Goal: Information Seeking & Learning: Learn about a topic

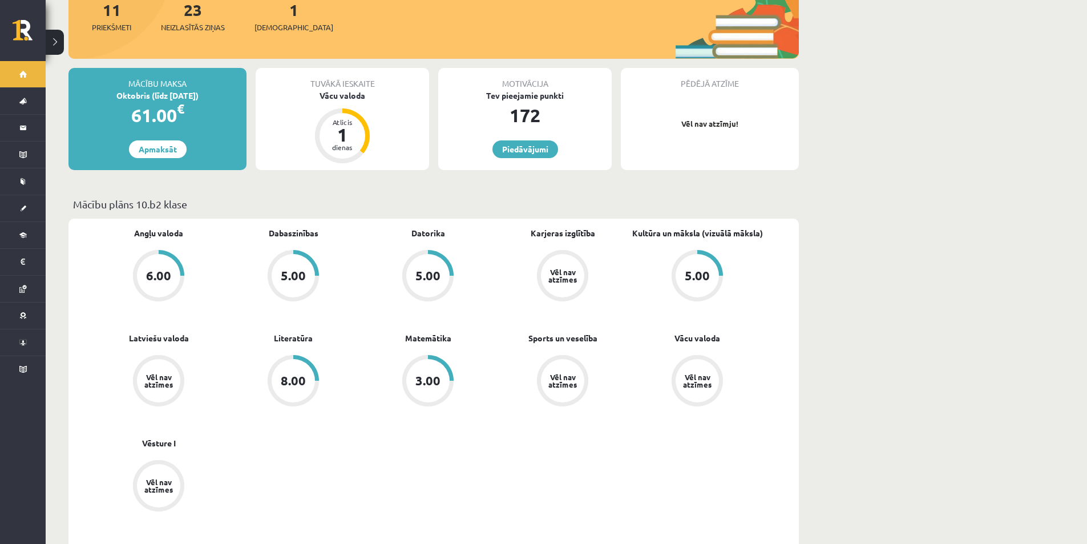
scroll to position [114, 0]
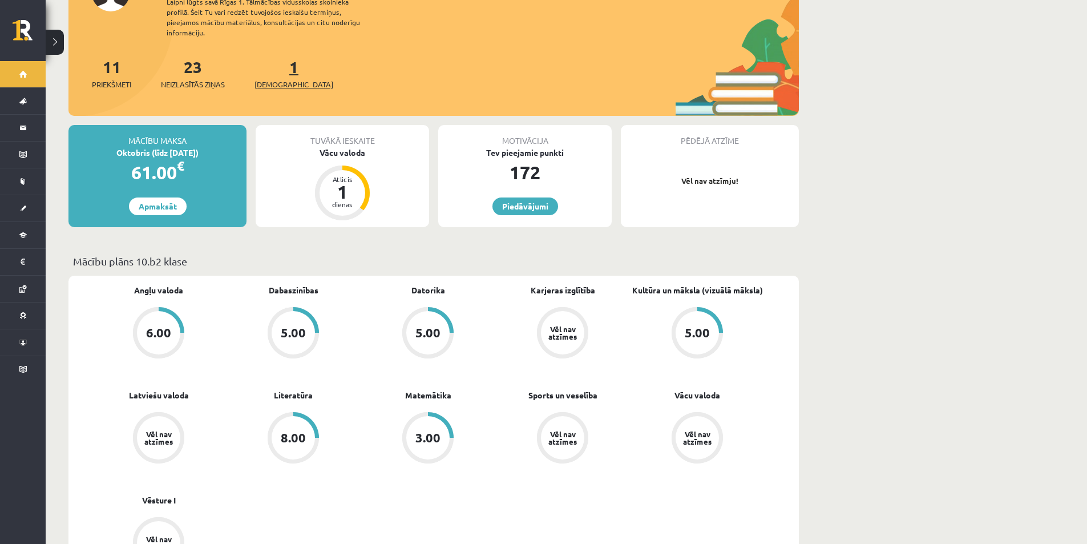
click at [275, 80] on span "[DEMOGRAPHIC_DATA]" at bounding box center [294, 84] width 79 height 11
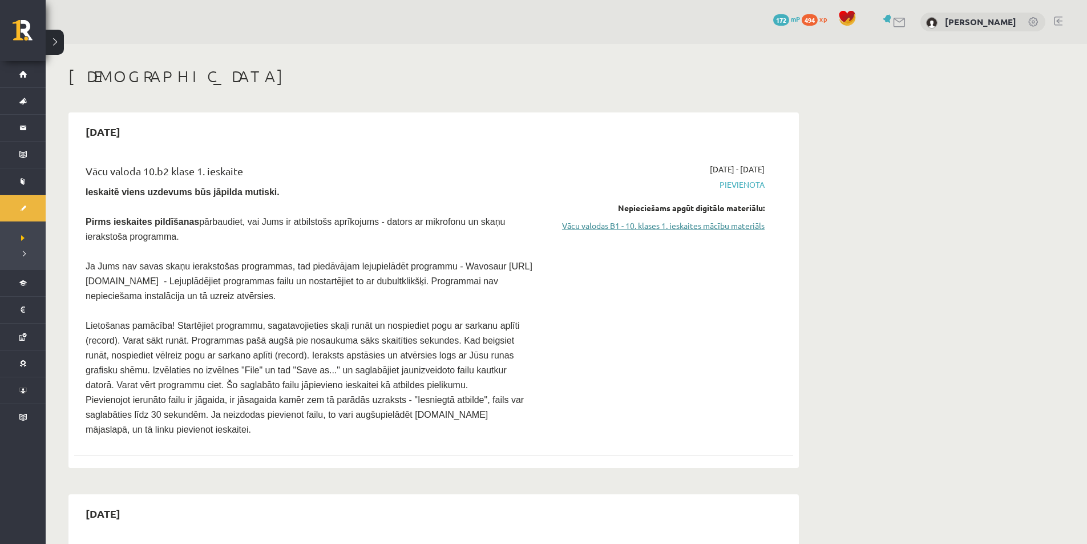
click at [749, 231] on link "Vācu valodas B1 - 10. klases 1. ieskaites mācību materiāls" at bounding box center [657, 226] width 215 height 12
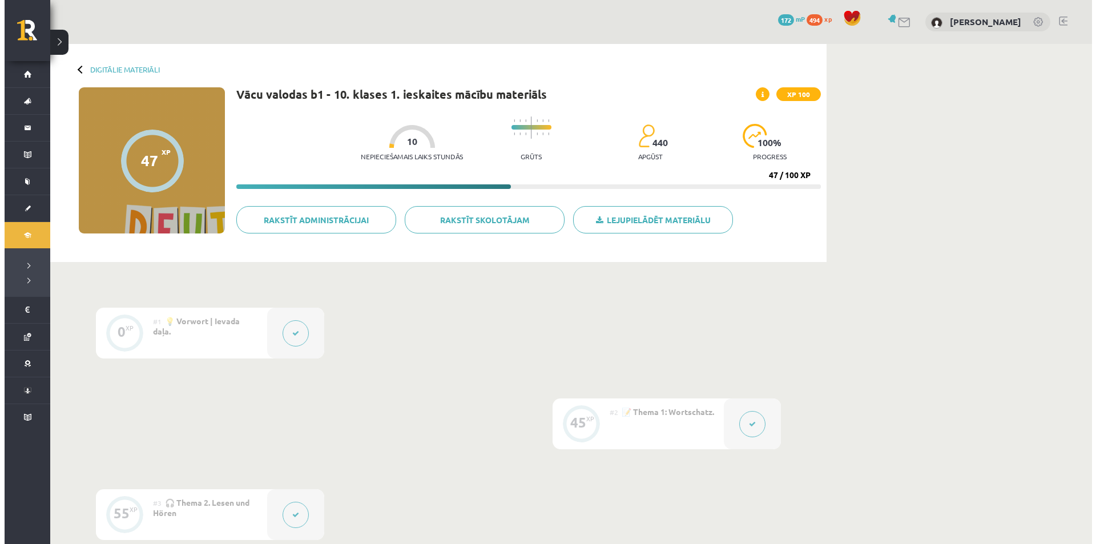
scroll to position [114, 0]
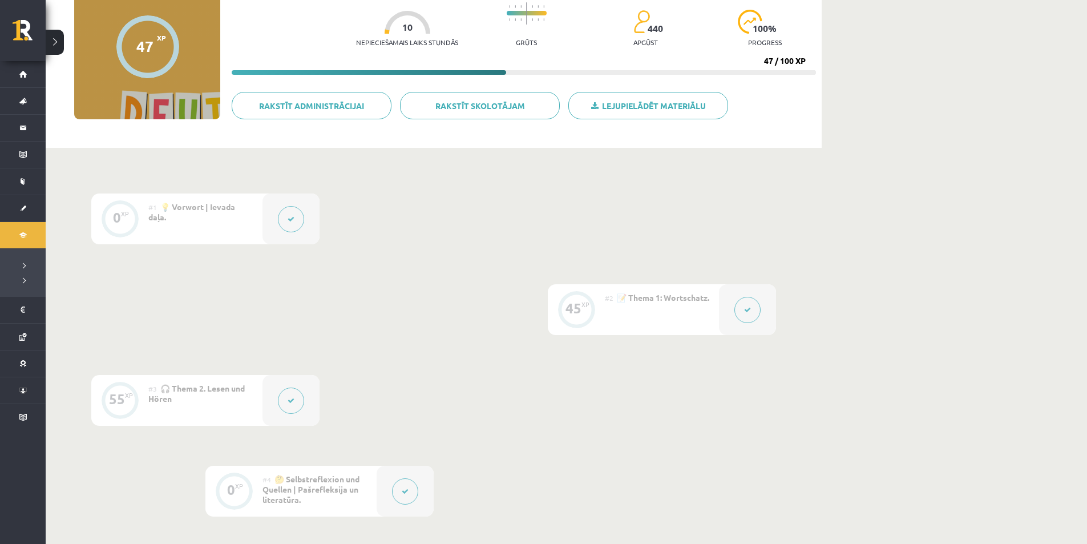
click at [284, 222] on button at bounding box center [291, 219] width 26 height 26
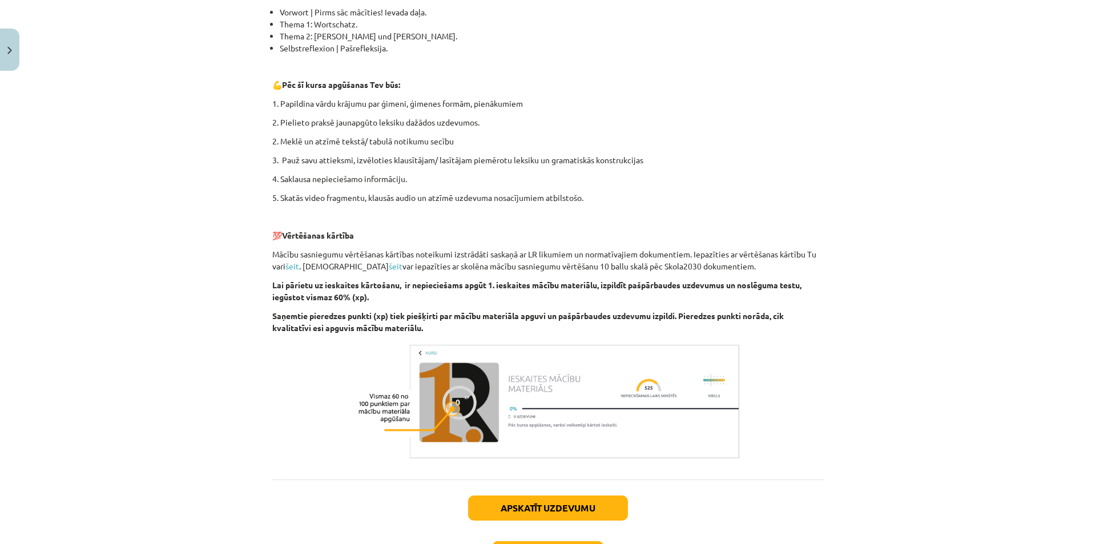
scroll to position [373, 0]
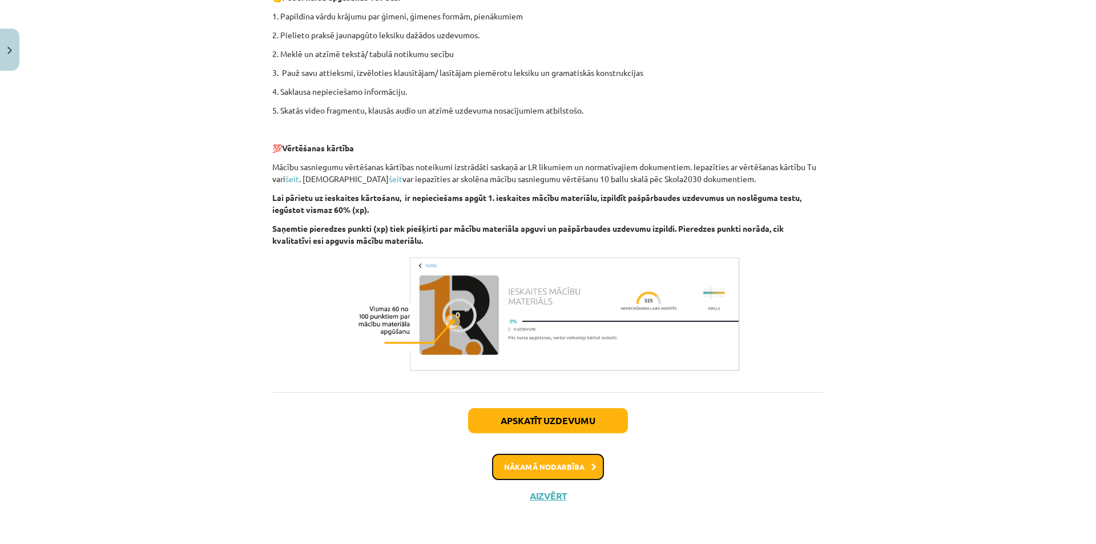
click at [575, 468] on button "Nākamā nodarbība" at bounding box center [548, 467] width 112 height 26
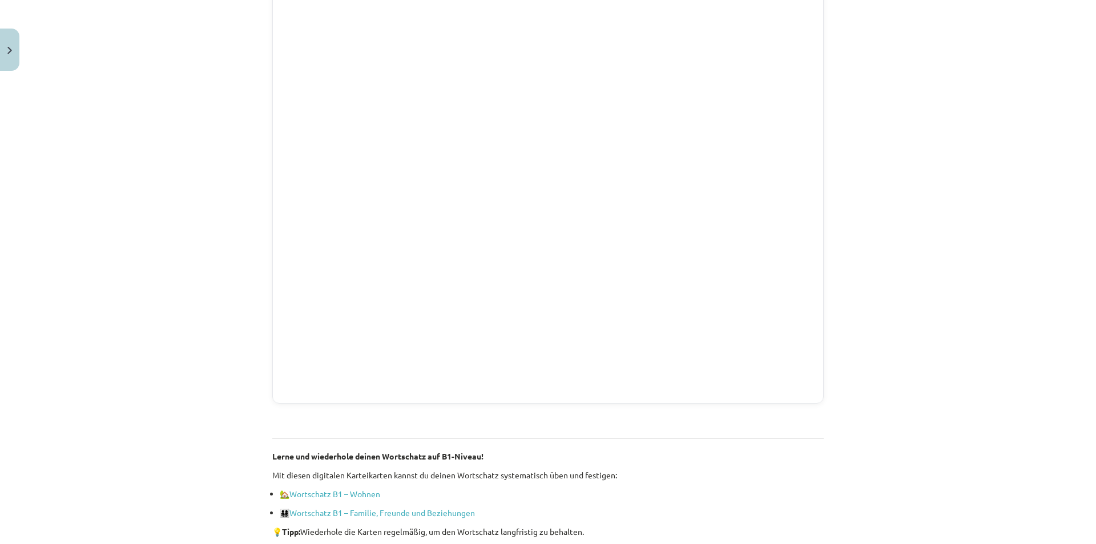
scroll to position [459, 0]
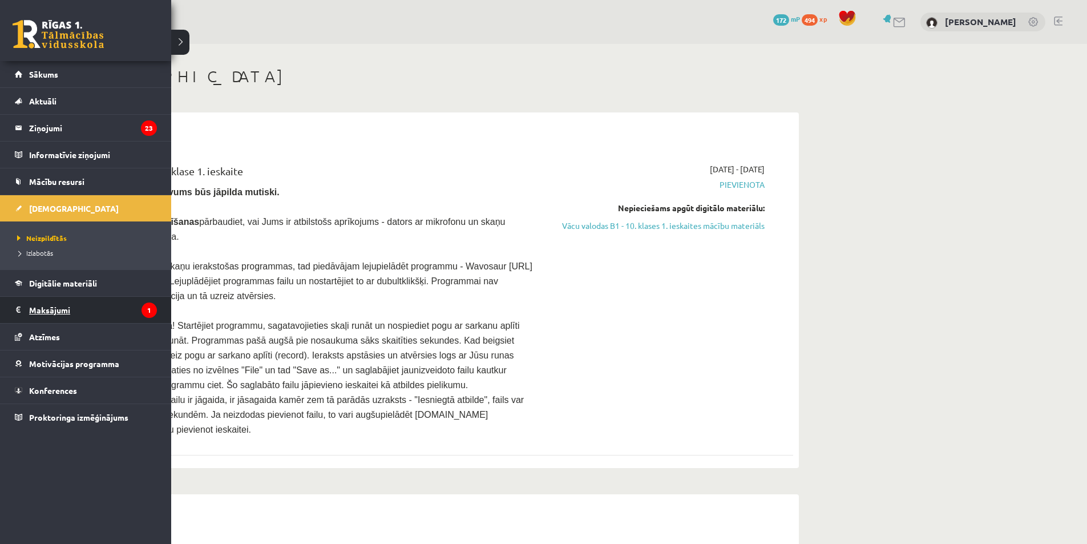
click at [85, 314] on legend "Maksājumi 1" at bounding box center [93, 310] width 128 height 26
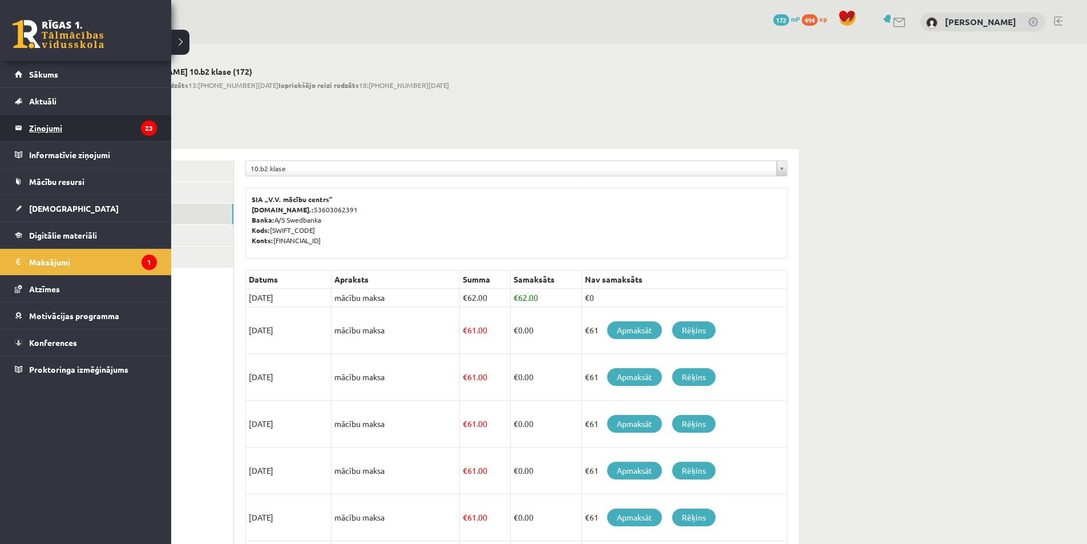
click at [92, 128] on legend "Ziņojumi 23" at bounding box center [93, 128] width 128 height 26
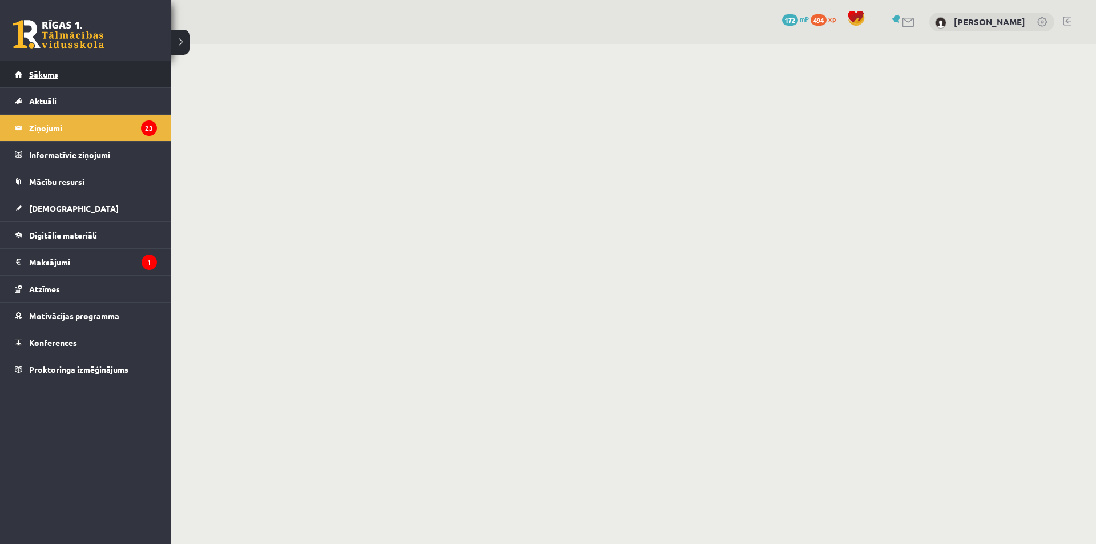
click at [67, 82] on link "Sākums" at bounding box center [86, 74] width 142 height 26
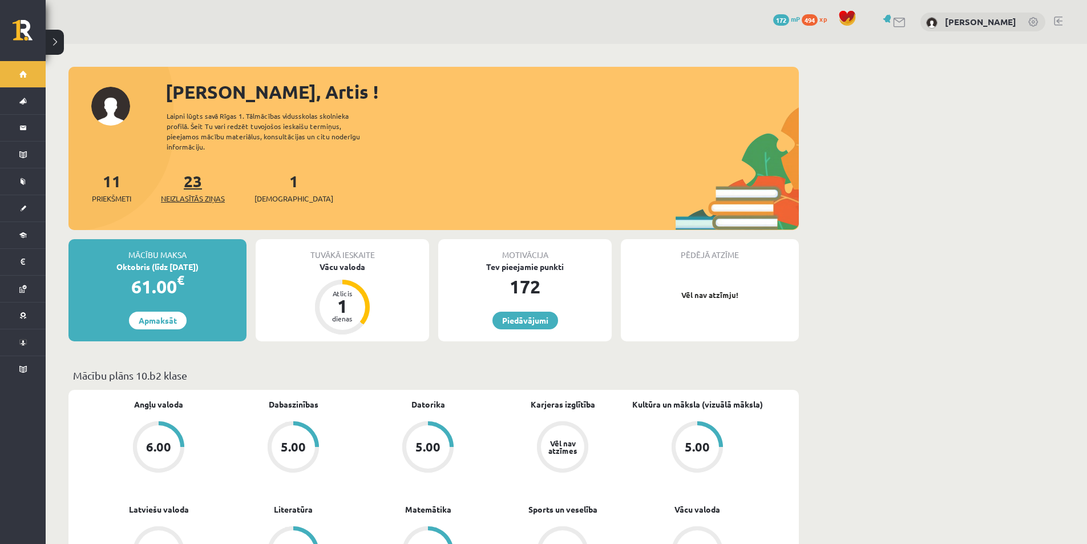
click at [189, 190] on link "23 Neizlasītās ziņas" at bounding box center [193, 188] width 64 height 34
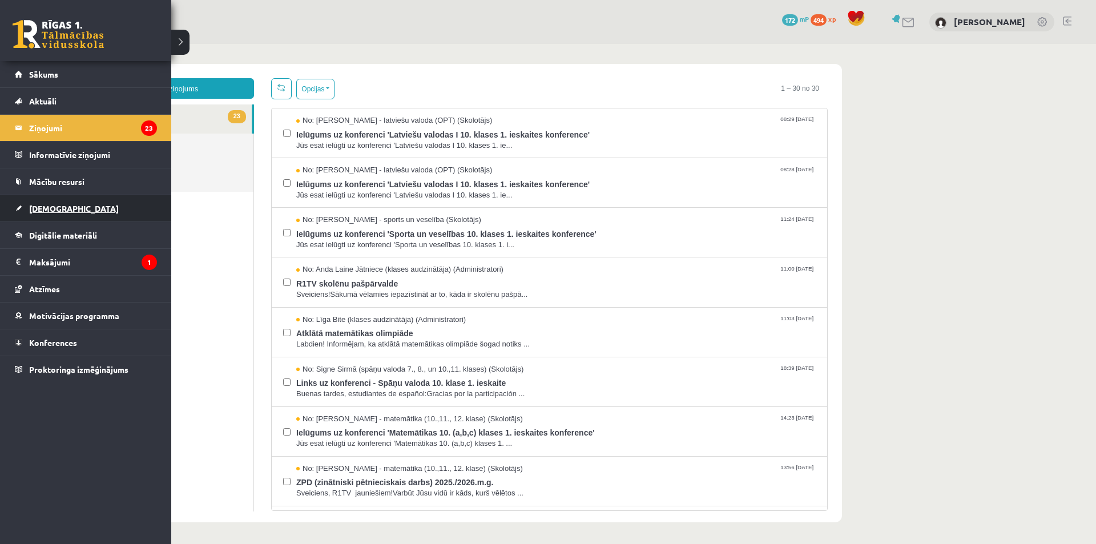
click at [104, 212] on link "[DEMOGRAPHIC_DATA]" at bounding box center [86, 208] width 142 height 26
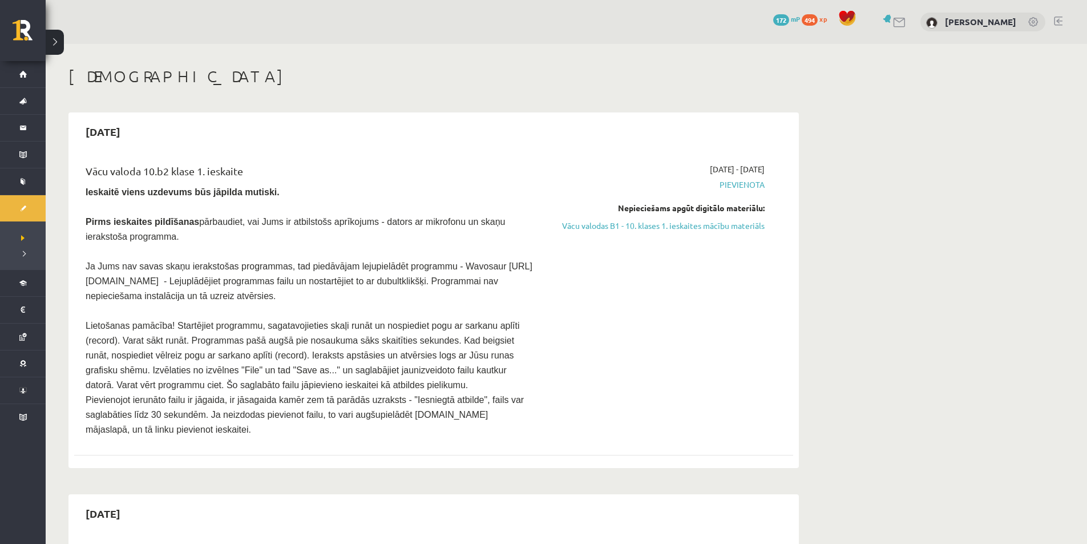
click at [754, 181] on span "Pievienota" at bounding box center [657, 185] width 215 height 12
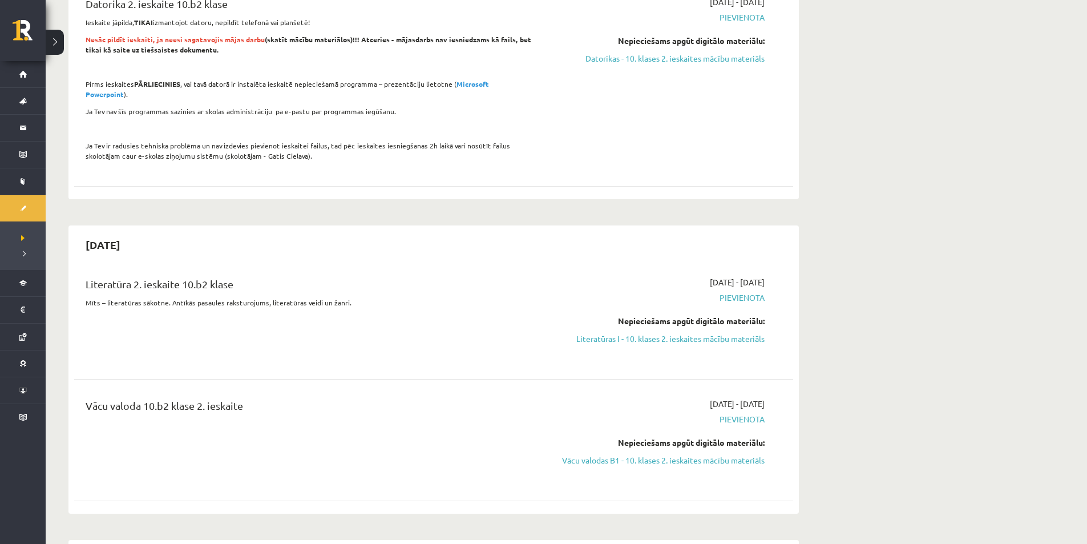
scroll to position [1712, 0]
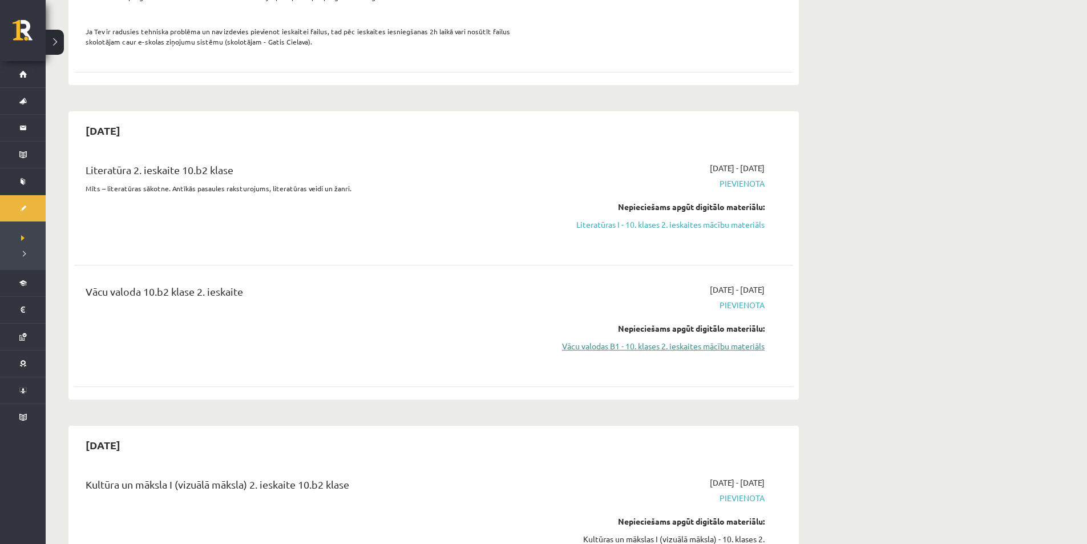
click at [683, 344] on link "Vācu valodas B1 - 10. klases 2. ieskaites mācību materiāls" at bounding box center [657, 346] width 215 height 12
